Goal: Task Accomplishment & Management: Use online tool/utility

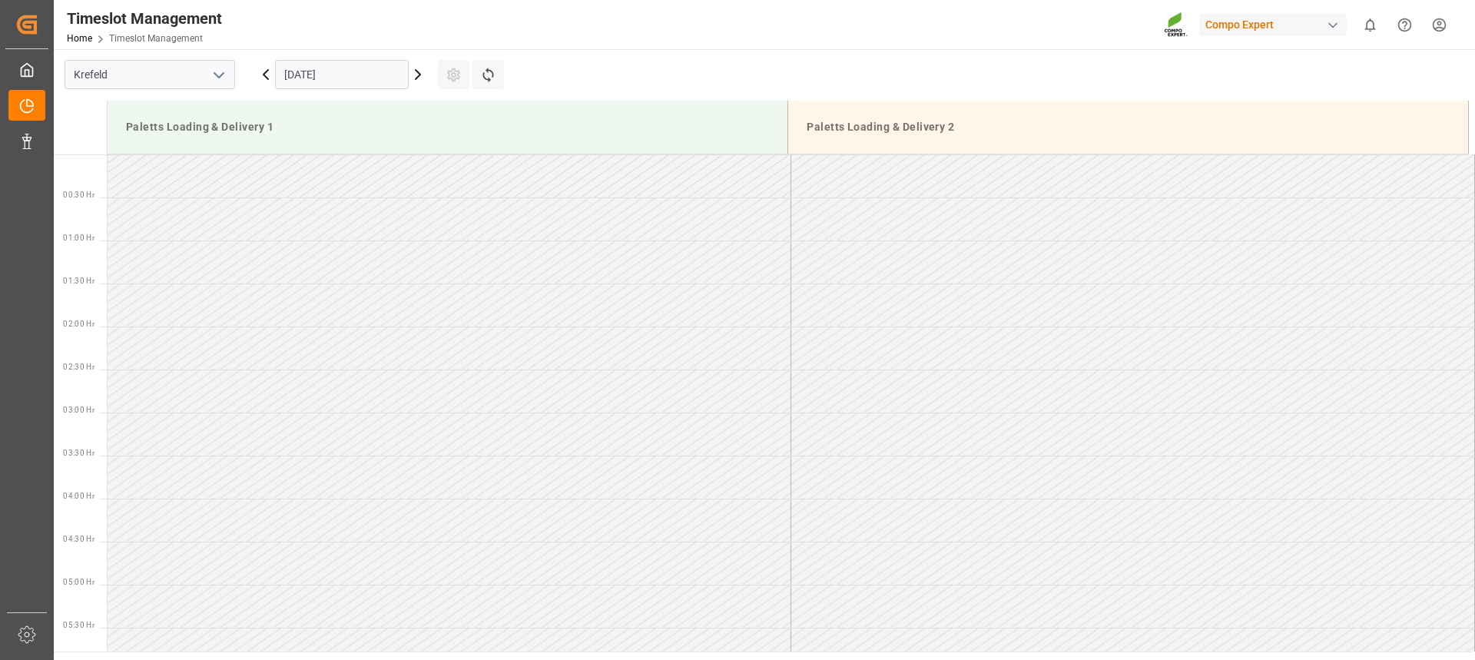
scroll to position [150, 0]
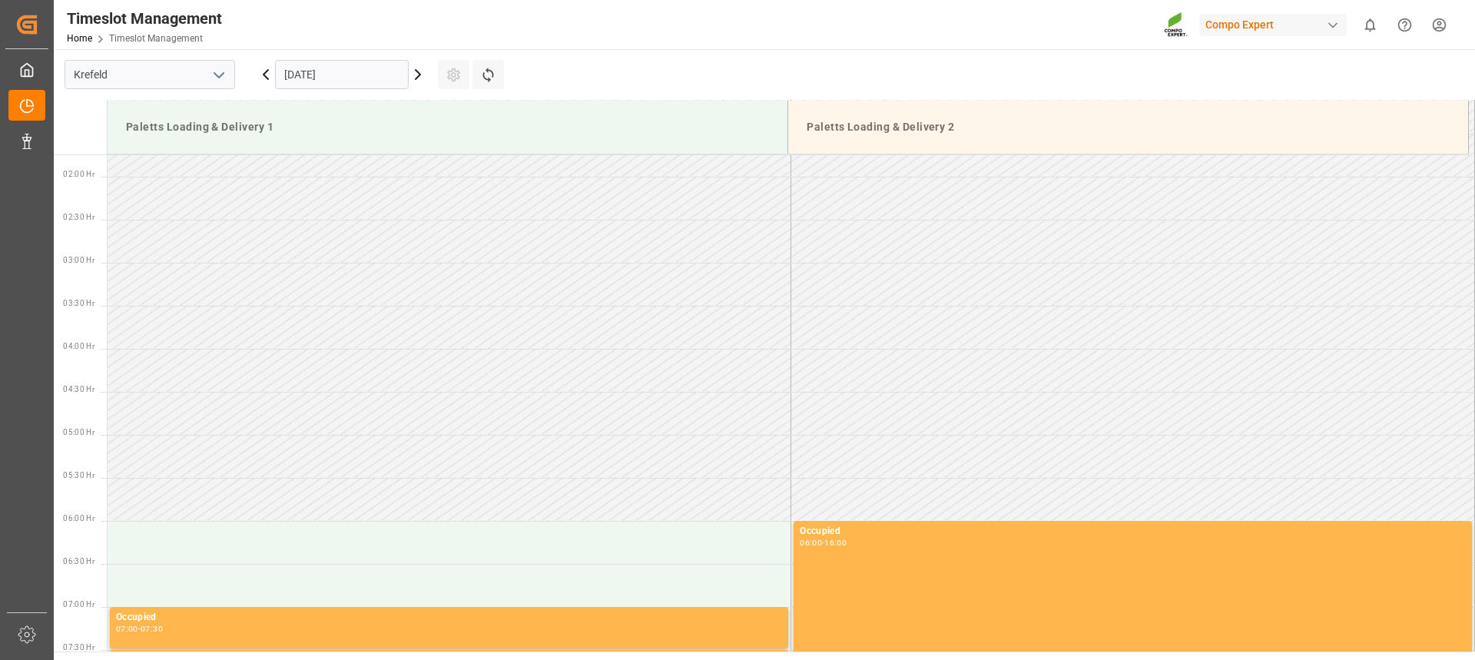
click at [263, 73] on icon at bounding box center [266, 74] width 18 height 18
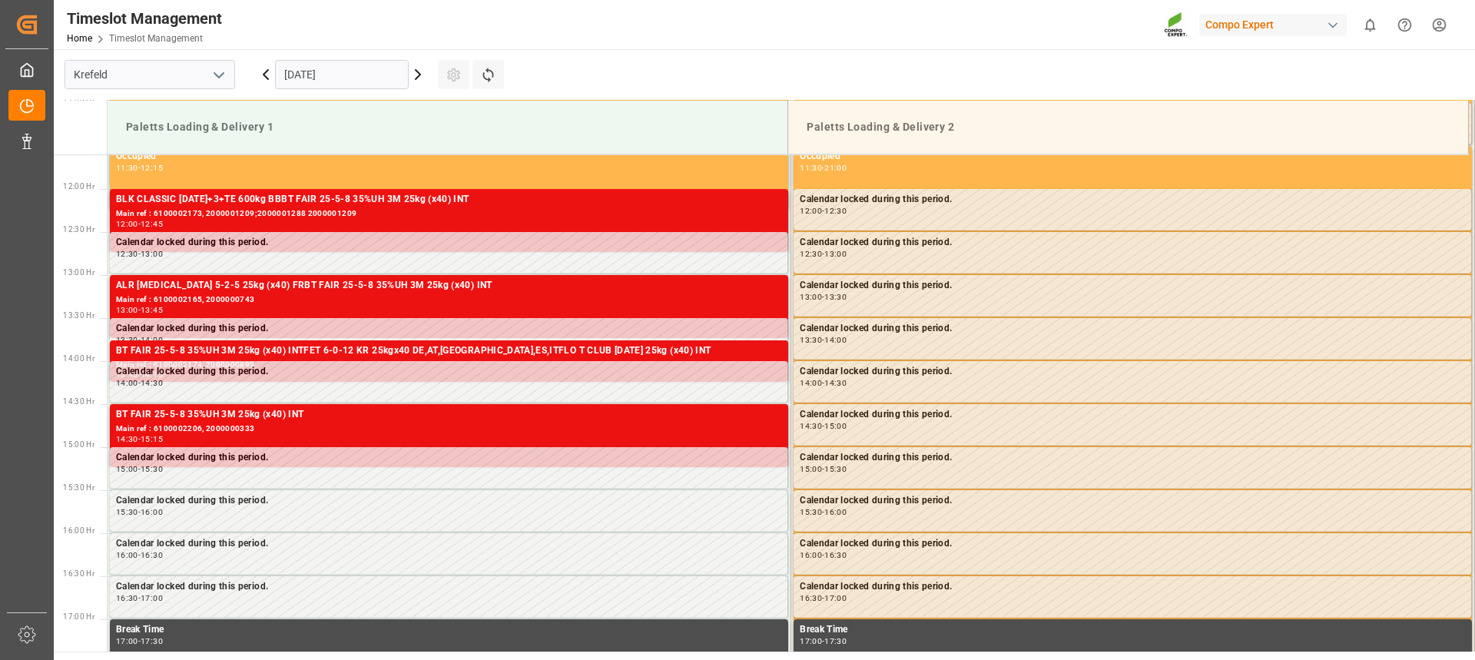
scroll to position [918, 0]
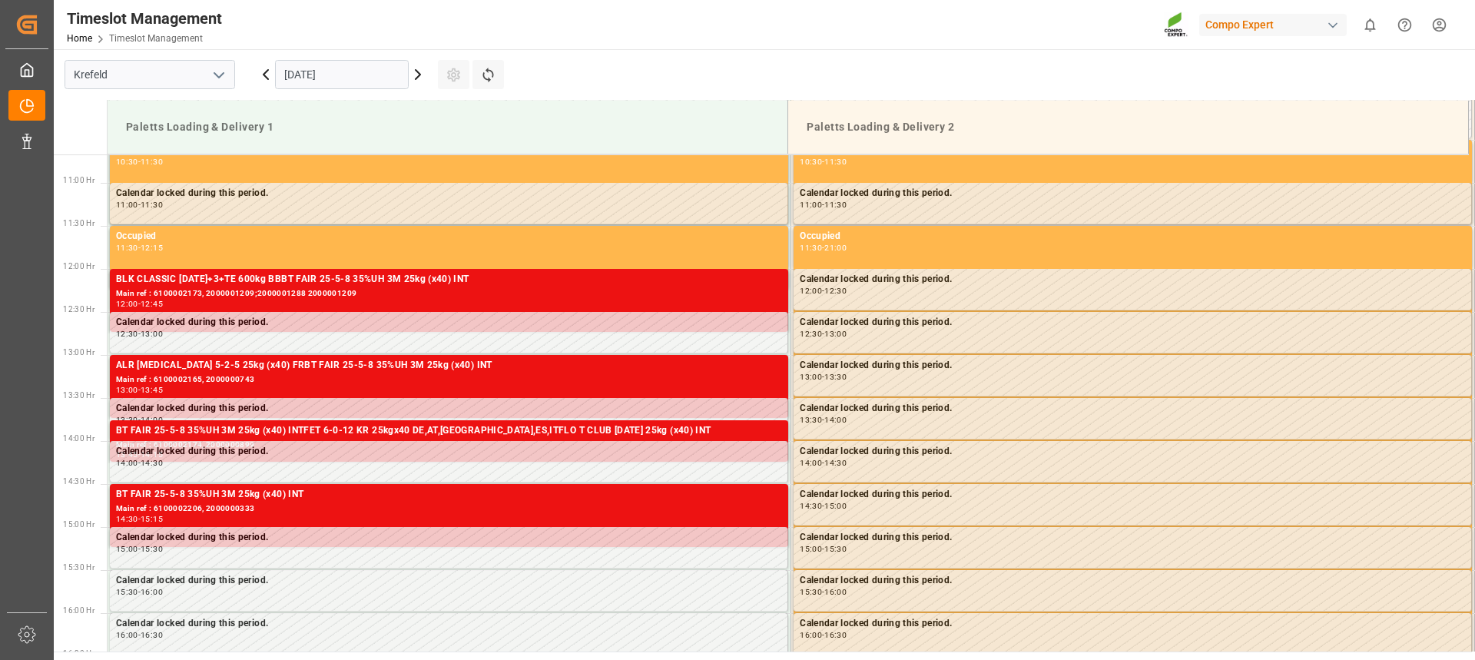
click at [263, 72] on icon at bounding box center [266, 74] width 18 height 18
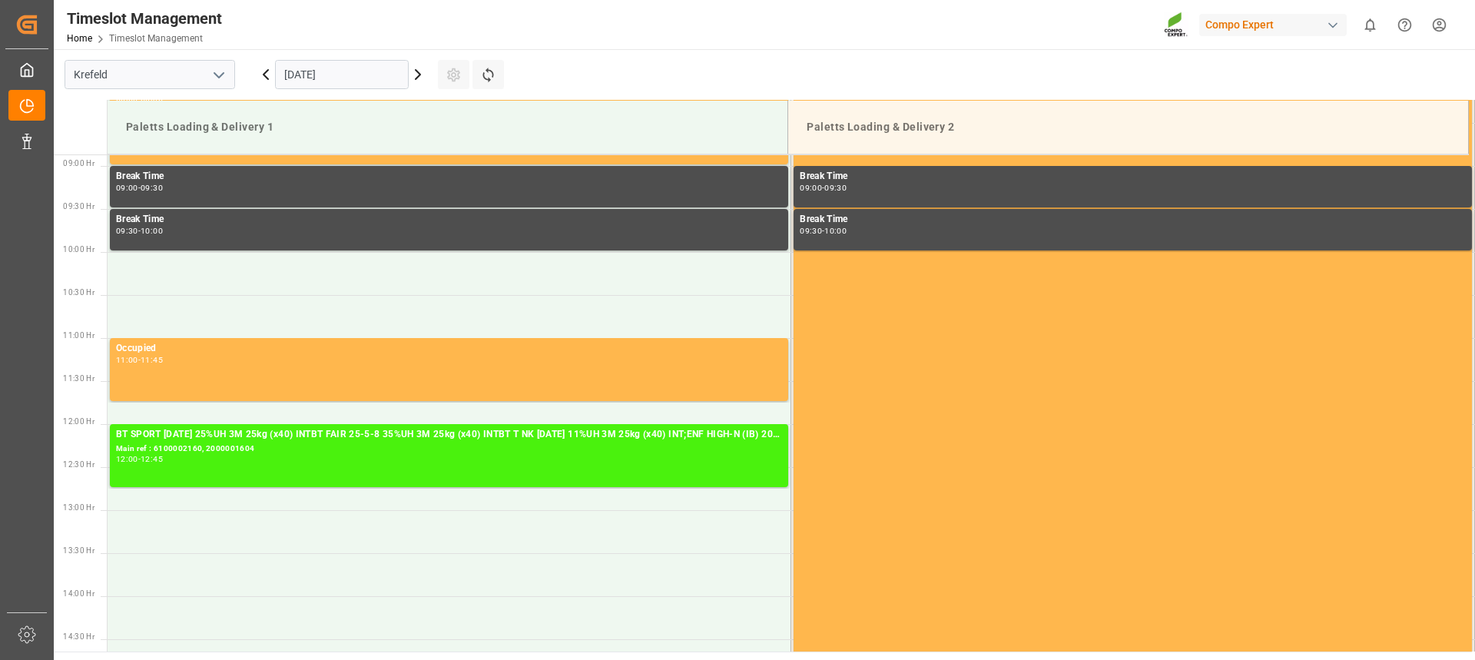
scroll to position [764, 0]
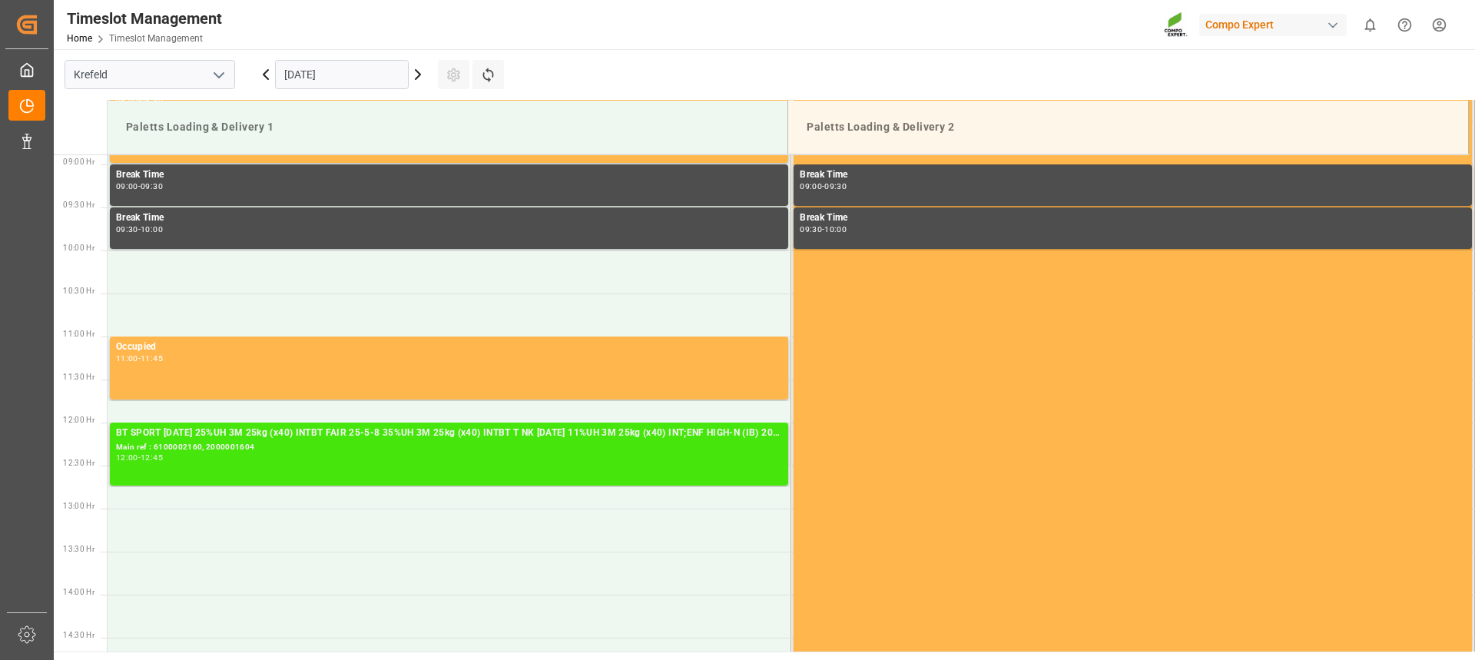
click at [446, 450] on div "Main ref : 6100002160, 2000001604" at bounding box center [449, 447] width 666 height 13
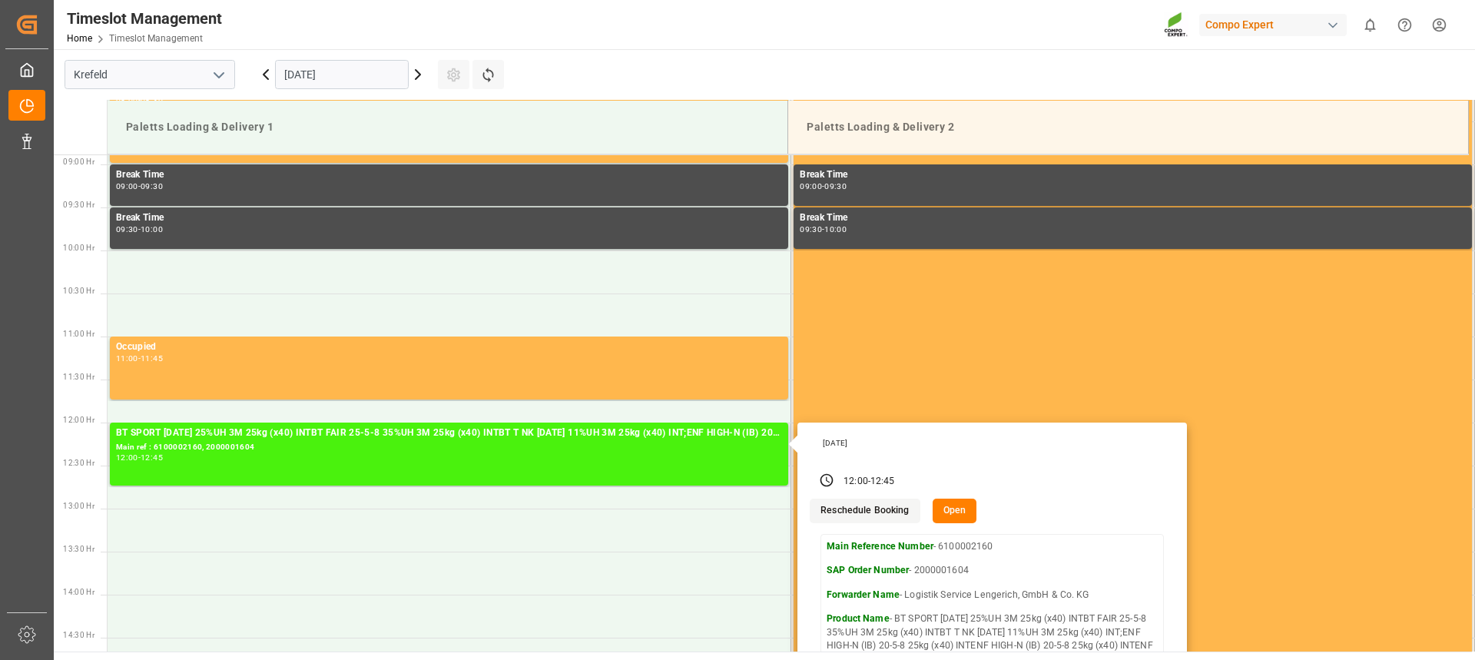
click at [950, 507] on button "Open" at bounding box center [954, 510] width 45 height 25
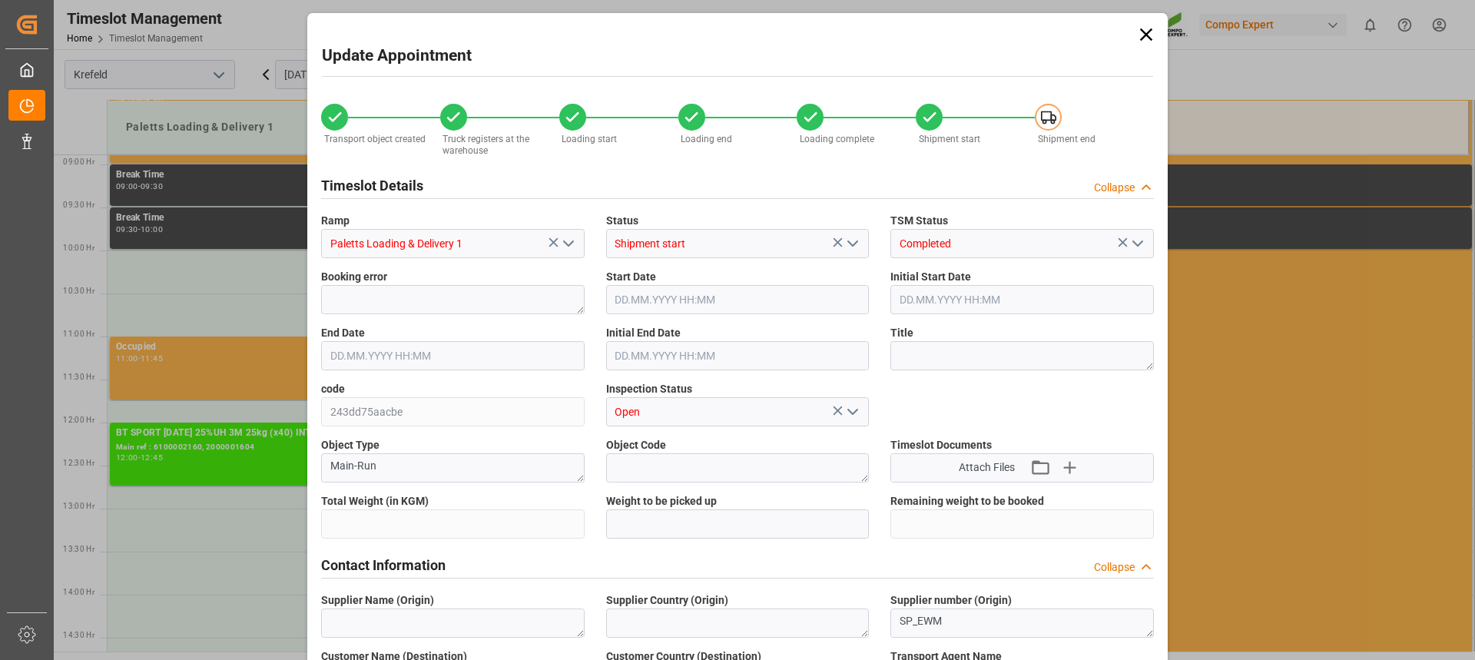
type input "29620"
type input "0"
type input "[DATE] 12:00"
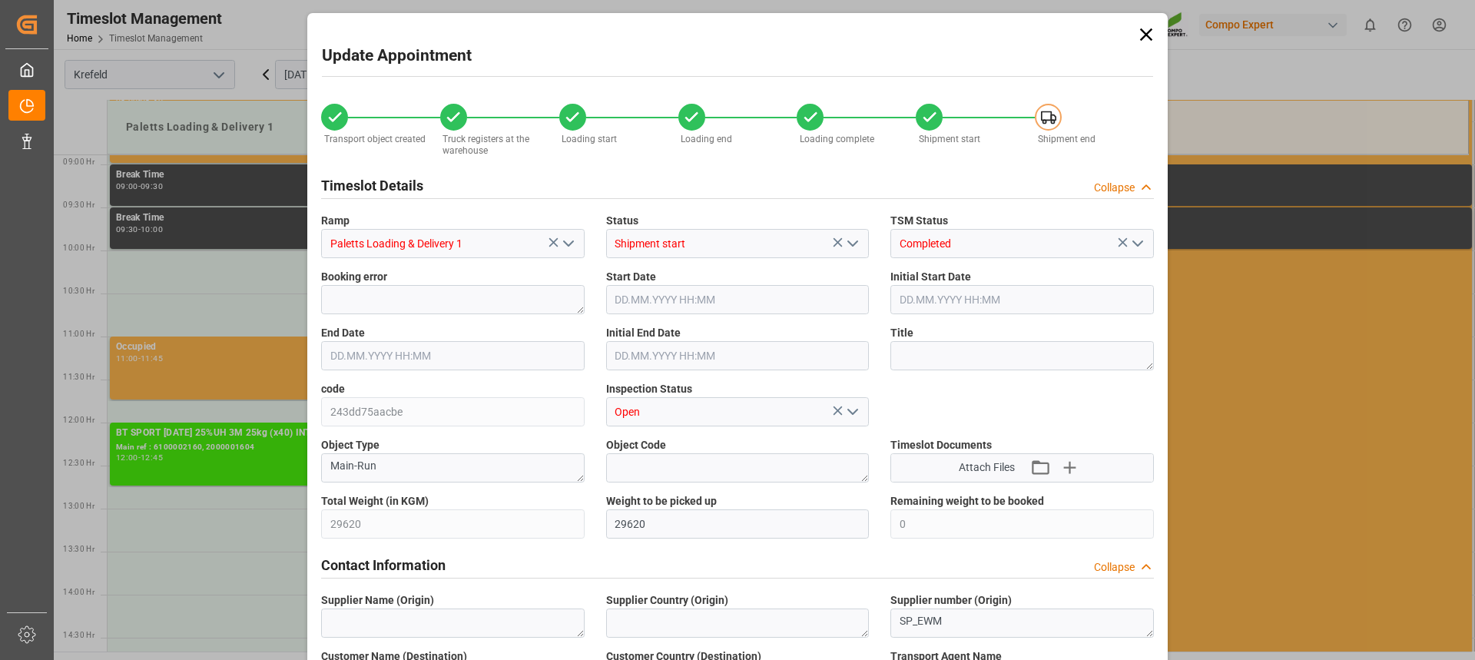
type input "[DATE] 12:00"
type input "[DATE] 12:45"
type input "[DATE] 12:30"
type input "[DATE] 15:18"
type input "[DATE] 13:58"
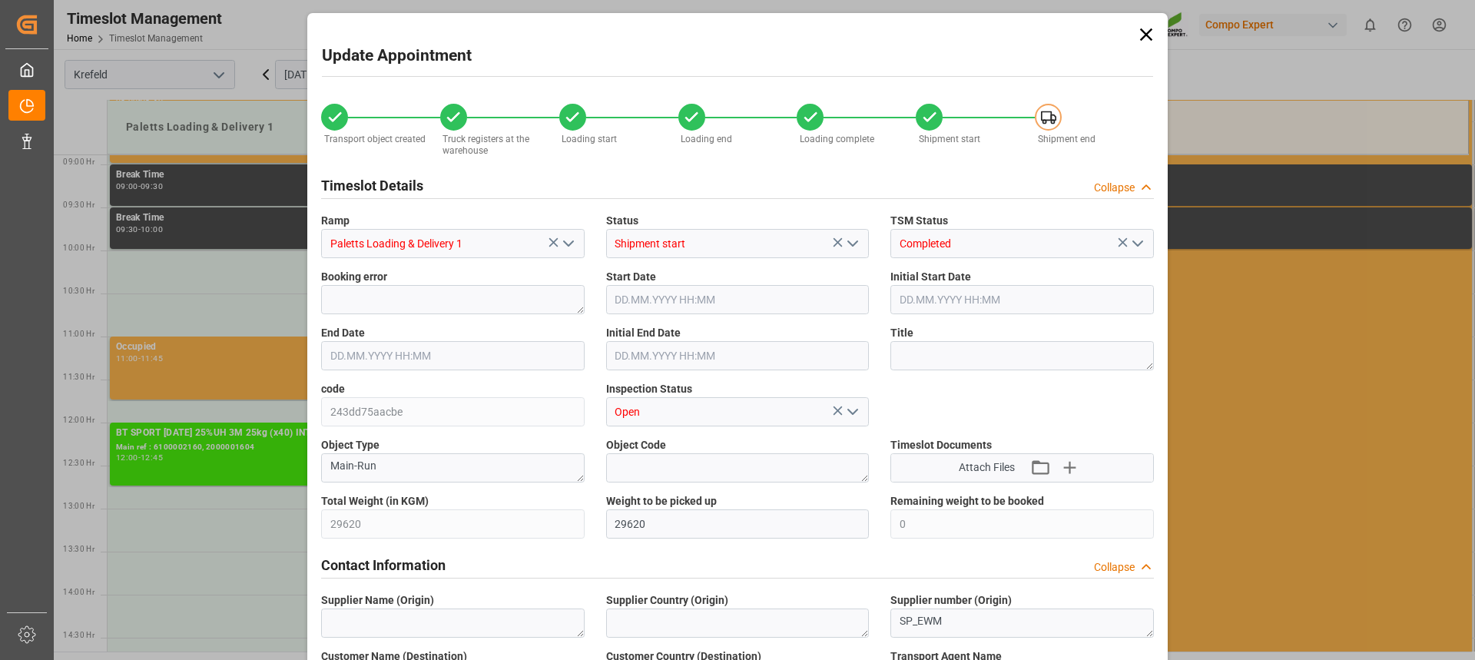
type input "[DATE] 13:58"
type input "[DATE] 15:11"
type input "[DATE] 05:31"
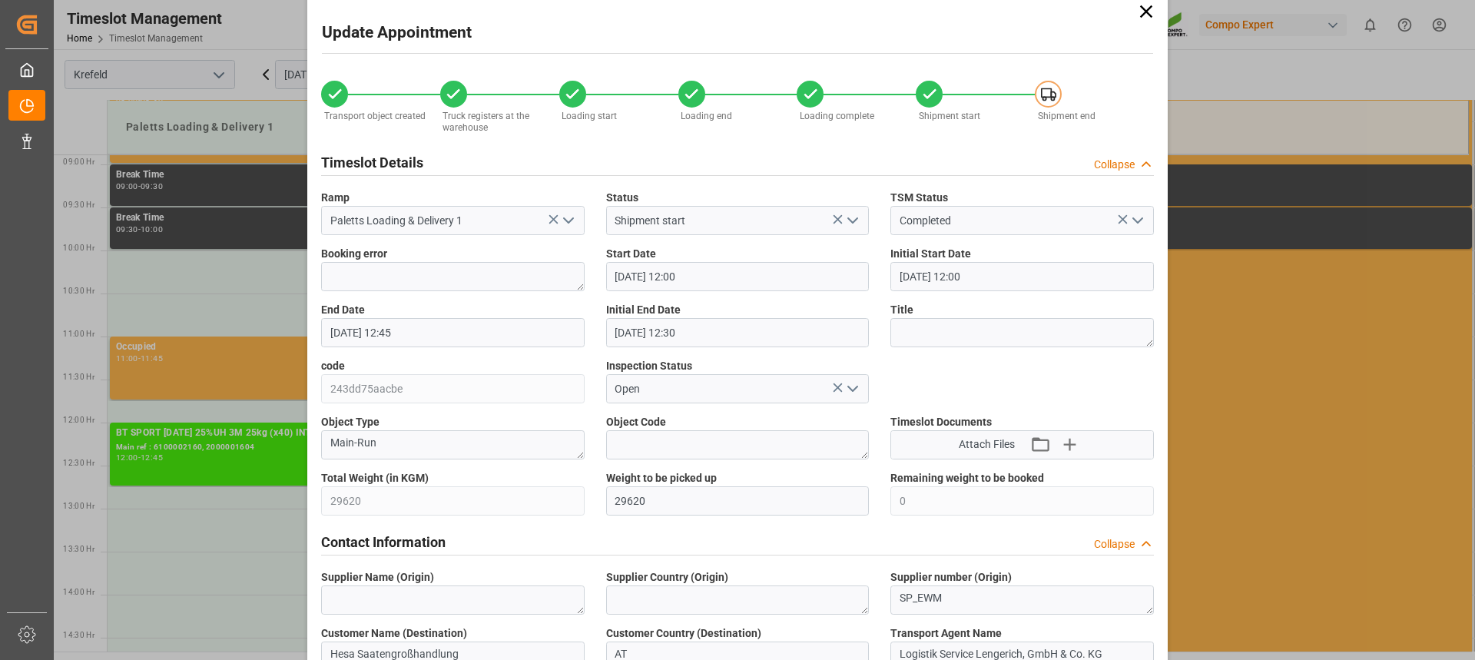
scroll to position [0, 0]
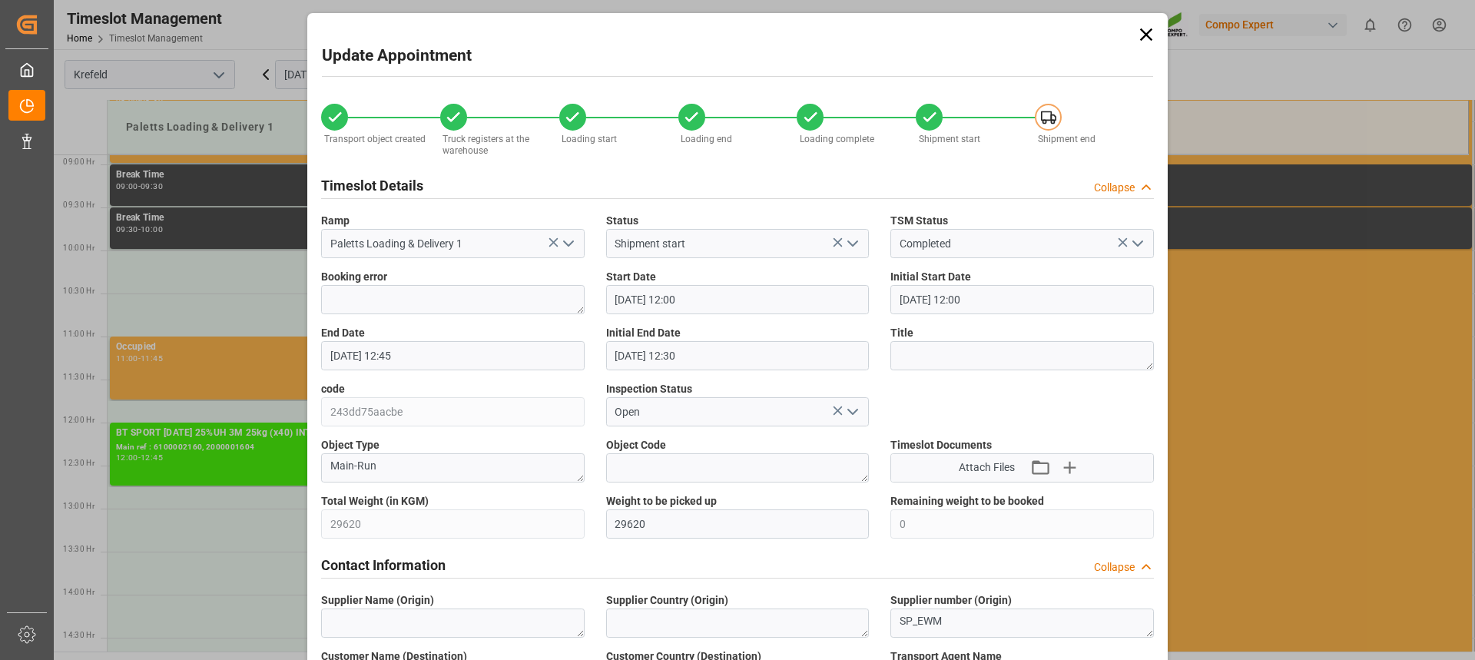
click at [1142, 40] on icon at bounding box center [1146, 35] width 22 height 22
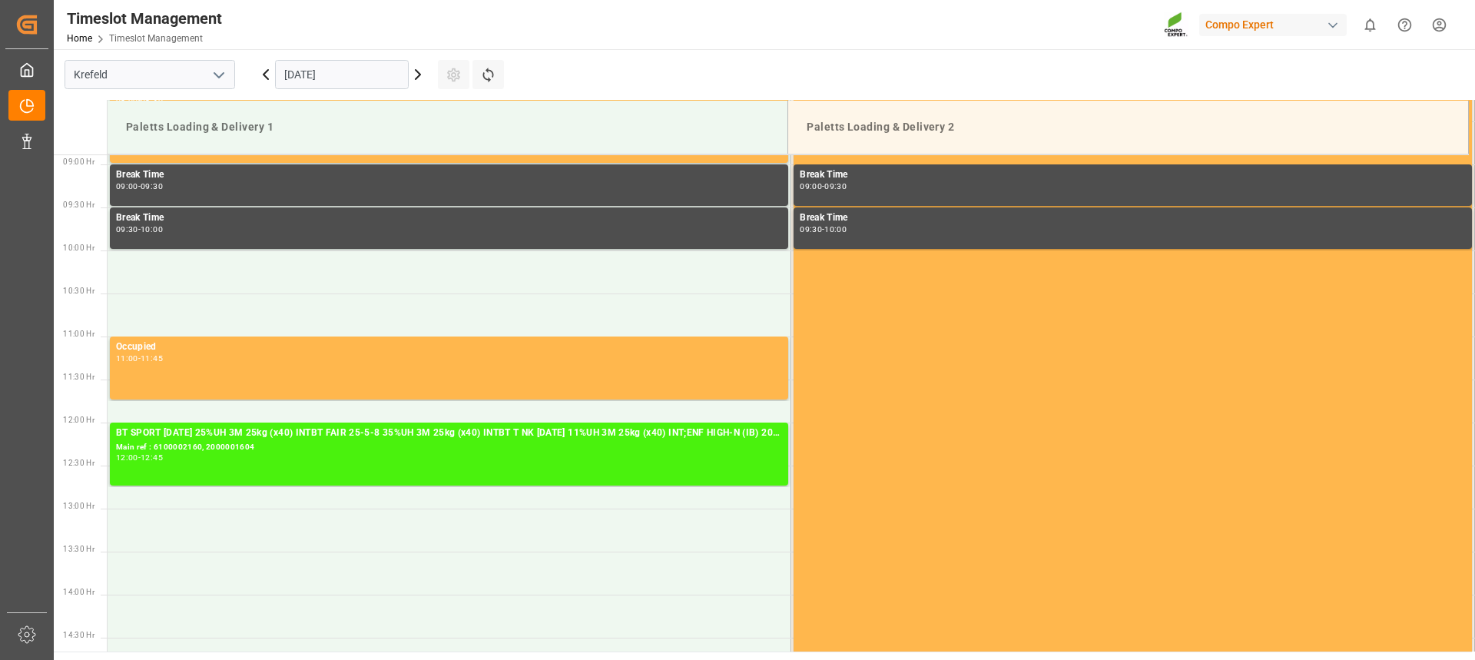
click at [416, 75] on icon at bounding box center [418, 74] width 18 height 18
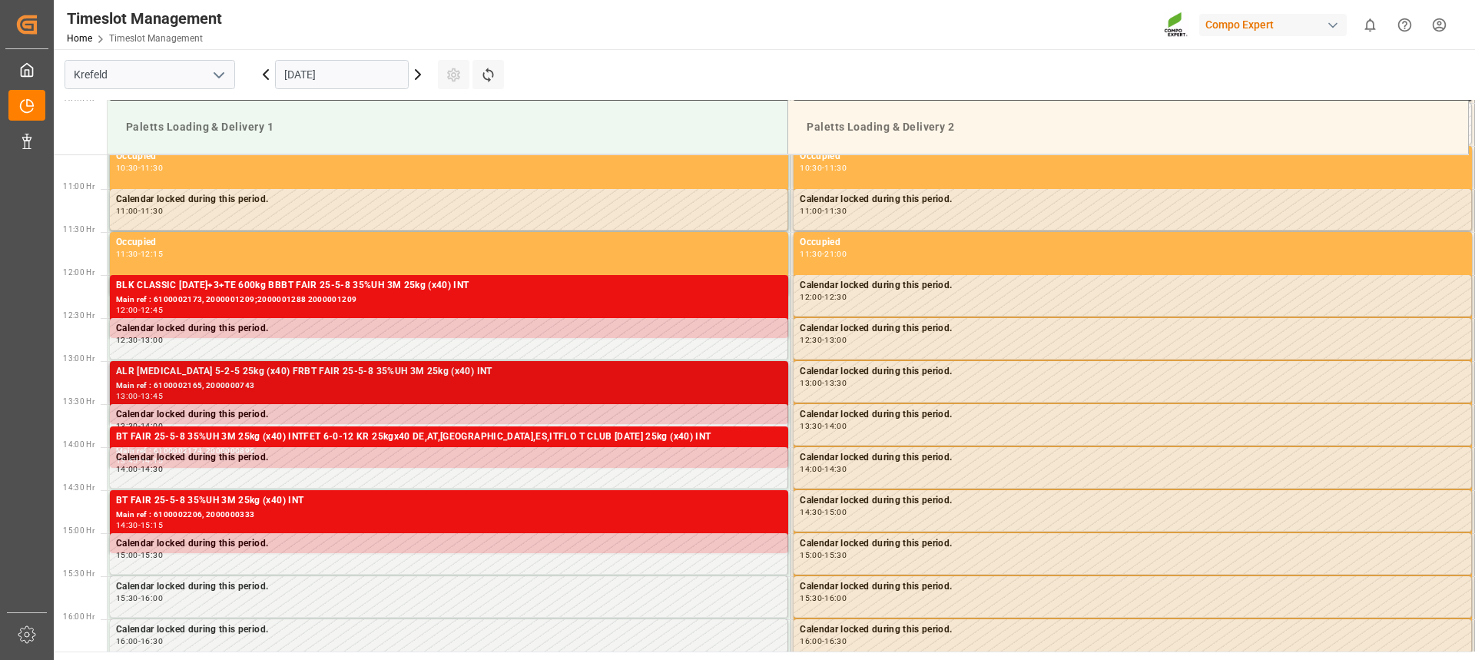
scroll to position [764, 0]
